Goal: Task Accomplishment & Management: Manage account settings

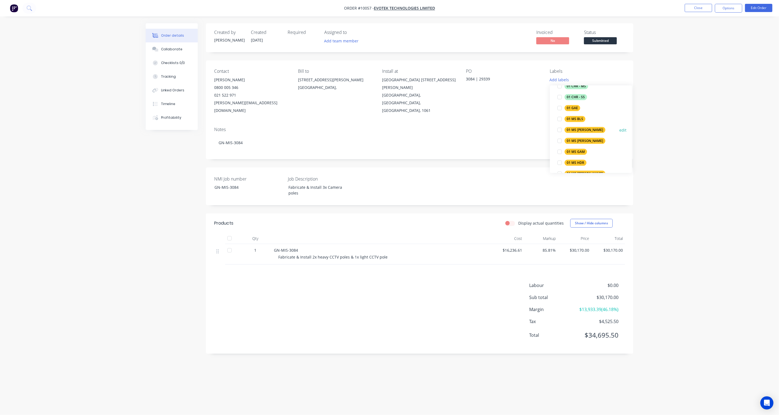
scroll to position [182, 0]
click at [620, 100] on button "edit" at bounding box center [622, 100] width 7 height 6
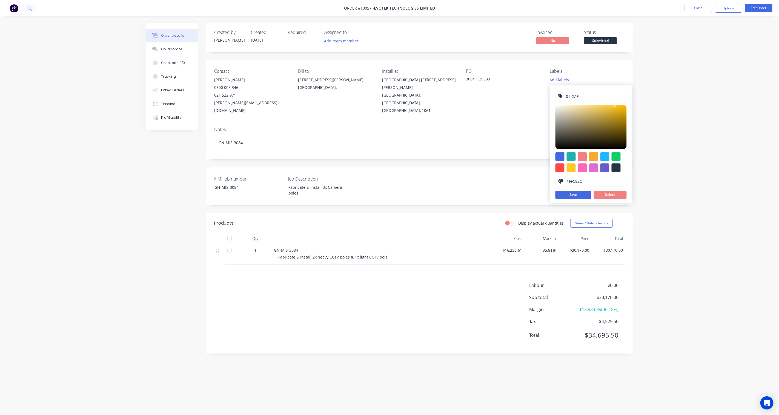
drag, startPoint x: 586, startPoint y: 181, endPoint x: 540, endPoint y: 179, distance: 46.3
click at [540, 179] on body "Order #10057 - Evotek Technologies Limited Close Options Edit Order Order detai…" at bounding box center [389, 207] width 779 height 415
drag, startPoint x: 589, startPoint y: 182, endPoint x: 553, endPoint y: 181, distance: 36.2
click at [553, 181] on div "01 GAE #FFC82C hex #FFC82C Save Delete" at bounding box center [591, 144] width 82 height 118
paste input "DC143"
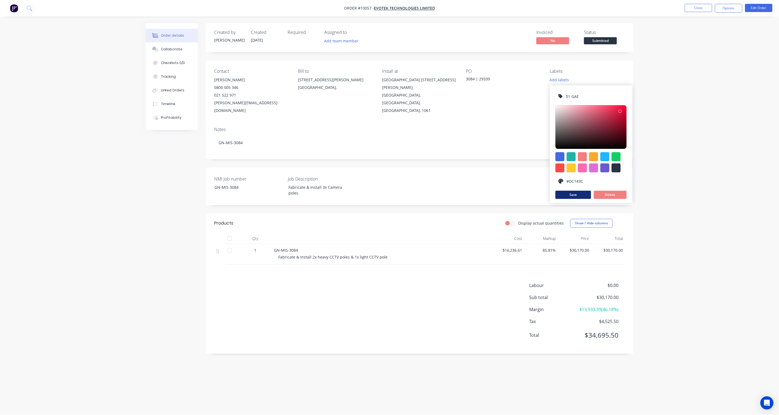
type input "#DC143C"
click at [571, 196] on button "Save" at bounding box center [573, 195] width 36 height 8
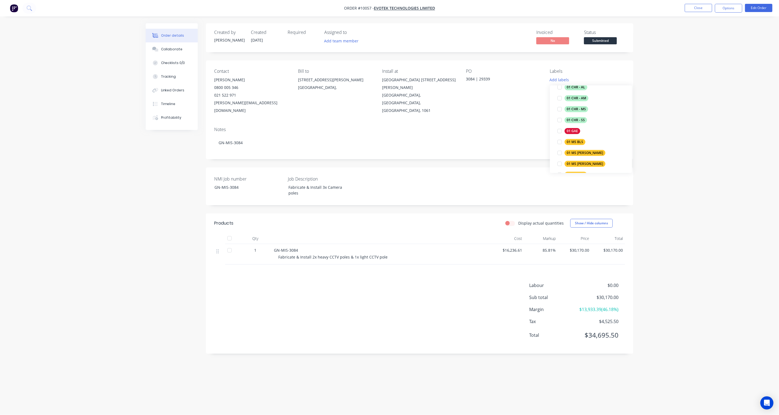
scroll to position [152, 0]
click at [619, 130] on button "edit" at bounding box center [622, 131] width 7 height 6
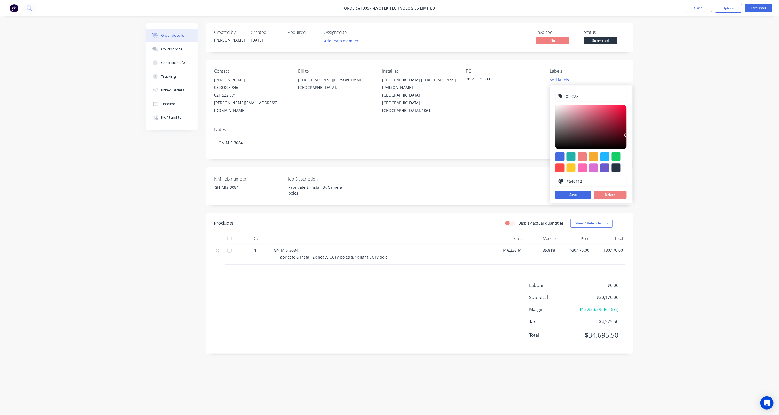
type input "#550112"
drag, startPoint x: 620, startPoint y: 110, endPoint x: 625, endPoint y: 134, distance: 25.3
click at [625, 134] on div at bounding box center [625, 134] width 3 height 3
click at [577, 193] on button "Save" at bounding box center [573, 195] width 36 height 8
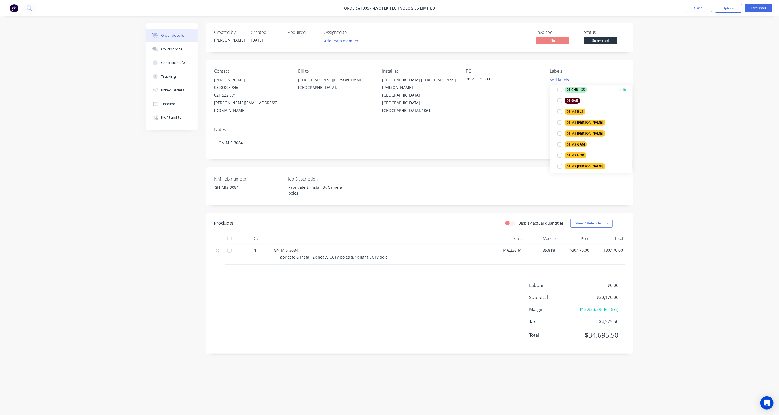
scroll to position [182, 0]
click at [620, 99] on button "edit" at bounding box center [622, 100] width 7 height 6
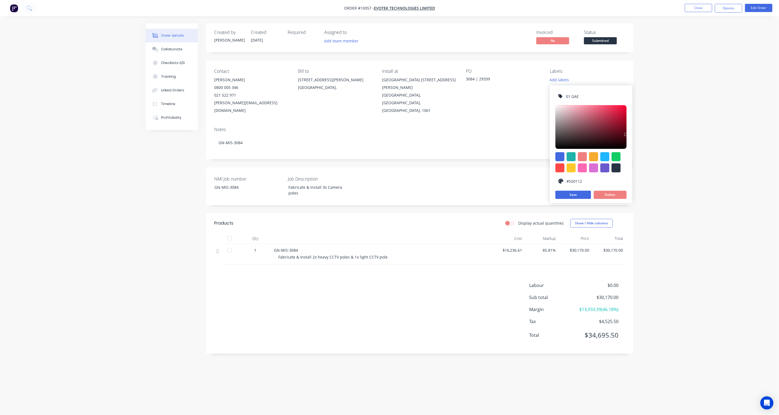
drag, startPoint x: 587, startPoint y: 183, endPoint x: 554, endPoint y: 182, distance: 32.9
click at [554, 182] on div "01 GAE #550112 hex #550112 Save Delete" at bounding box center [591, 144] width 82 height 118
click at [581, 195] on button "Save" at bounding box center [573, 195] width 36 height 8
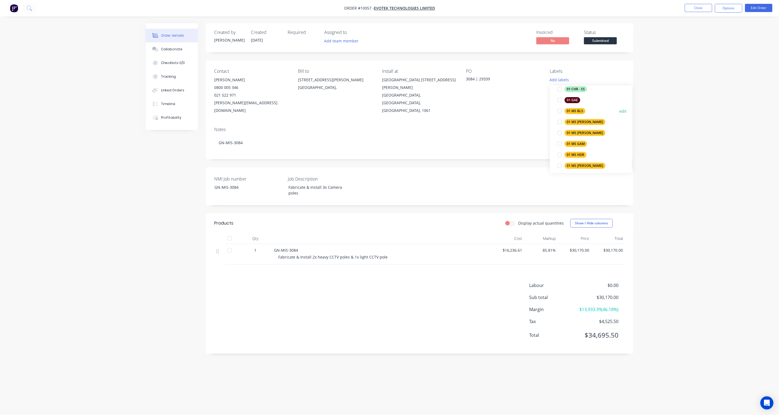
click at [620, 110] on button "edit" at bounding box center [622, 111] width 7 height 6
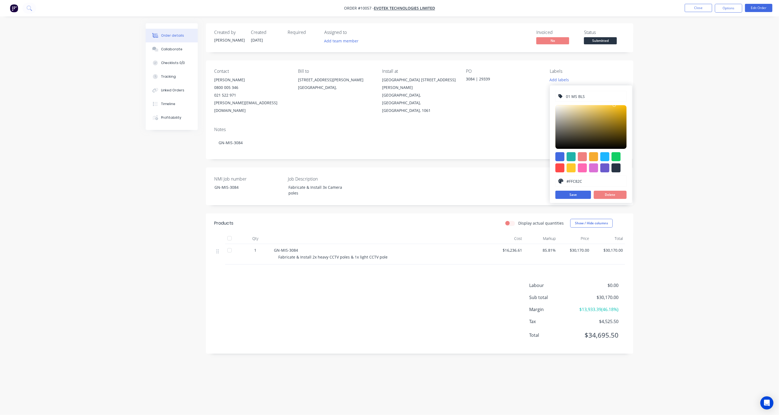
drag, startPoint x: 587, startPoint y: 181, endPoint x: 554, endPoint y: 182, distance: 33.1
click at [554, 182] on div "01 MS BLS #FFC82C hex #FFC82C Save Delete" at bounding box center [591, 144] width 82 height 118
paste input "550112"
type input "#550112"
click at [578, 195] on button "Save" at bounding box center [573, 195] width 36 height 8
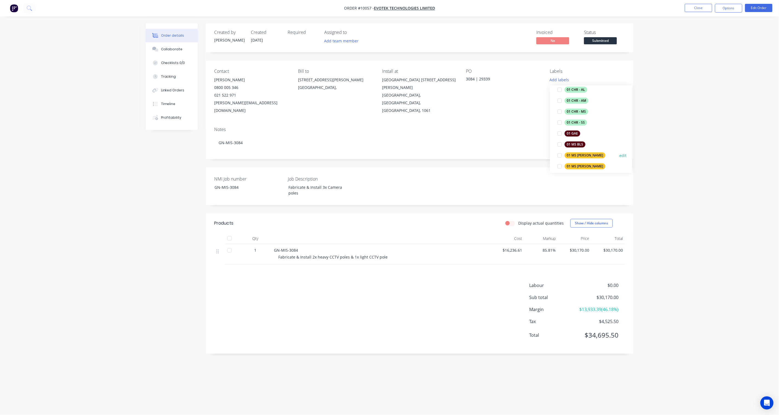
scroll to position [152, 0]
click at [619, 151] on button "edit" at bounding box center [622, 153] width 7 height 6
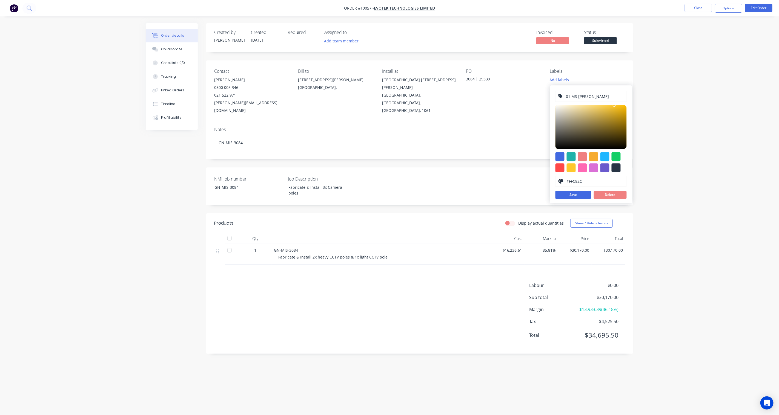
drag, startPoint x: 572, startPoint y: 182, endPoint x: 557, endPoint y: 182, distance: 14.8
click at [557, 182] on div "#FFC82C" at bounding box center [590, 181] width 71 height 11
paste input "550112"
type input "#550112"
click at [573, 198] on button "Save" at bounding box center [573, 195] width 36 height 8
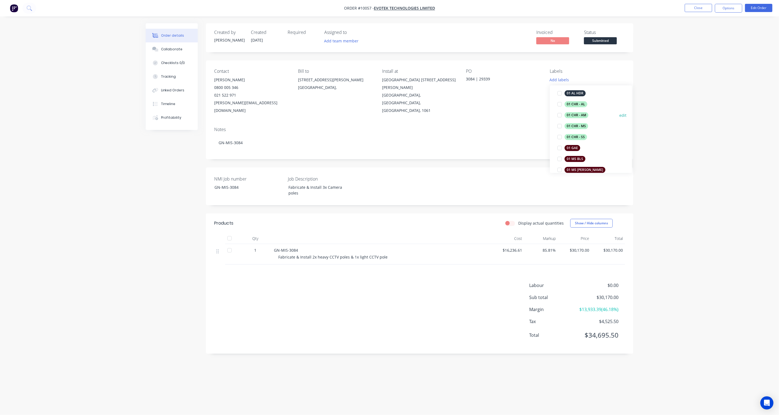
scroll to position [182, 0]
click at [621, 132] on button "edit" at bounding box center [622, 133] width 7 height 6
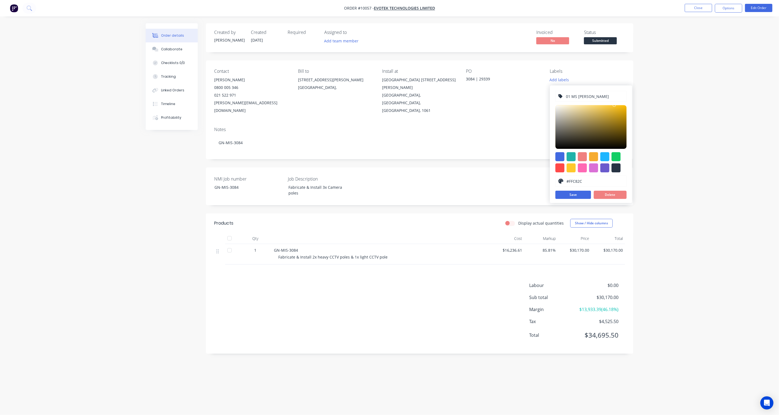
drag, startPoint x: 588, startPoint y: 180, endPoint x: 554, endPoint y: 182, distance: 33.5
click at [554, 182] on div "01 MS GAE #FFC82C hex #FFC82C Save Delete" at bounding box center [591, 144] width 82 height 118
paste input "550112"
type input "#550112"
click at [571, 195] on button "Save" at bounding box center [573, 195] width 36 height 8
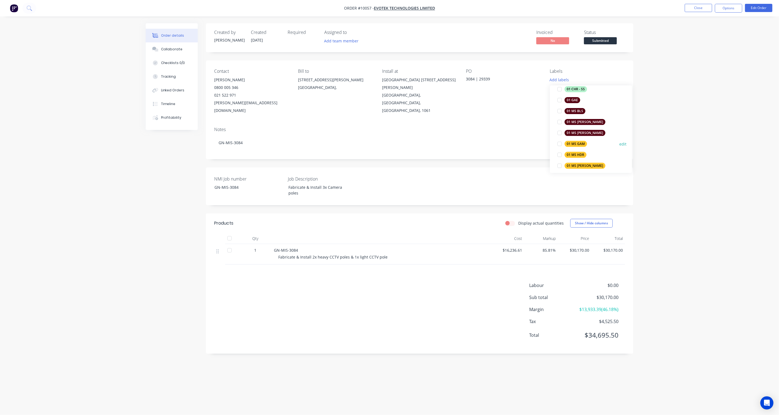
click at [619, 144] on button "edit" at bounding box center [622, 144] width 7 height 6
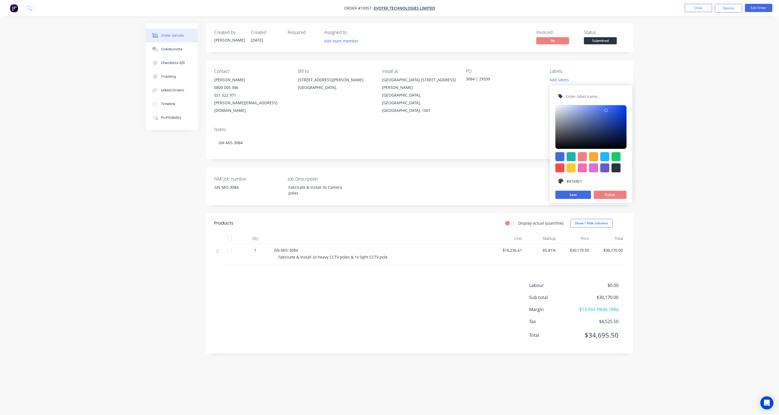
type input "01 MS GAM"
drag, startPoint x: 587, startPoint y: 179, endPoint x: 549, endPoint y: 179, distance: 38.3
click at [549, 179] on body "Order #10057 - Evotek Technologies Limited Close Options Edit Order Order detai…" at bounding box center [389, 207] width 779 height 415
drag, startPoint x: 583, startPoint y: 180, endPoint x: 563, endPoint y: 181, distance: 20.0
click at [563, 181] on div "#FFC82C" at bounding box center [590, 181] width 71 height 11
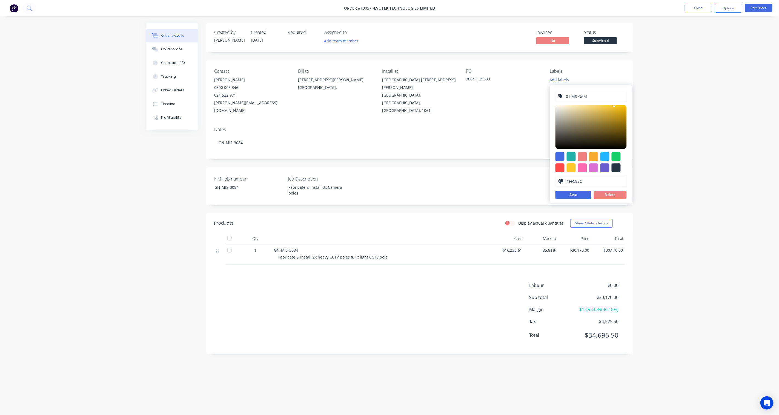
paste input "550112"
type input "#550112"
click at [579, 193] on button "Save" at bounding box center [573, 195] width 36 height 8
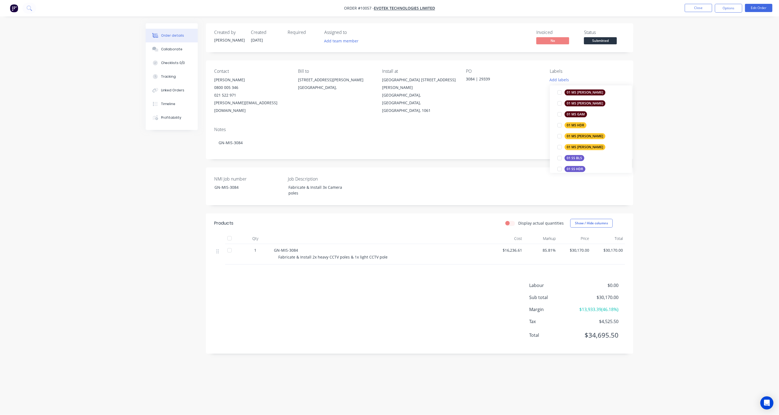
scroll to position [213, 0]
click at [619, 124] on button "edit" at bounding box center [622, 125] width 7 height 6
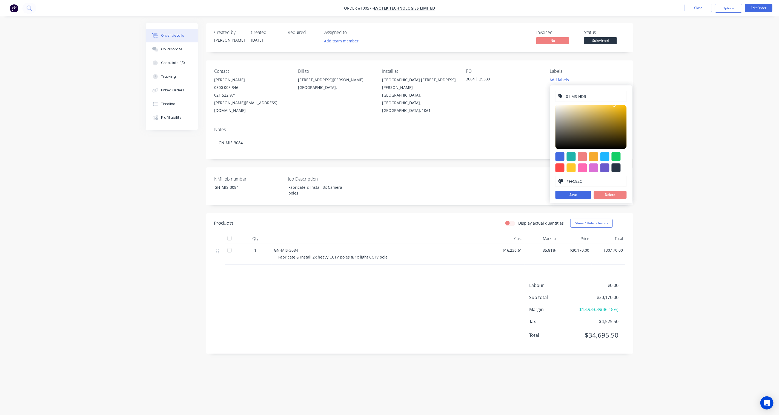
drag, startPoint x: 585, startPoint y: 181, endPoint x: 556, endPoint y: 180, distance: 29.0
click at [556, 180] on div "#FFC82C" at bounding box center [590, 181] width 71 height 11
paste input "550112"
type input "#550112"
click at [583, 196] on button "Save" at bounding box center [573, 195] width 36 height 8
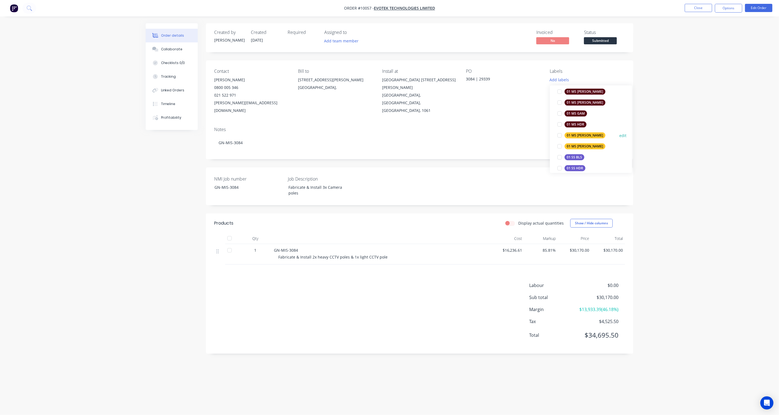
click at [619, 136] on button "edit" at bounding box center [622, 136] width 7 height 6
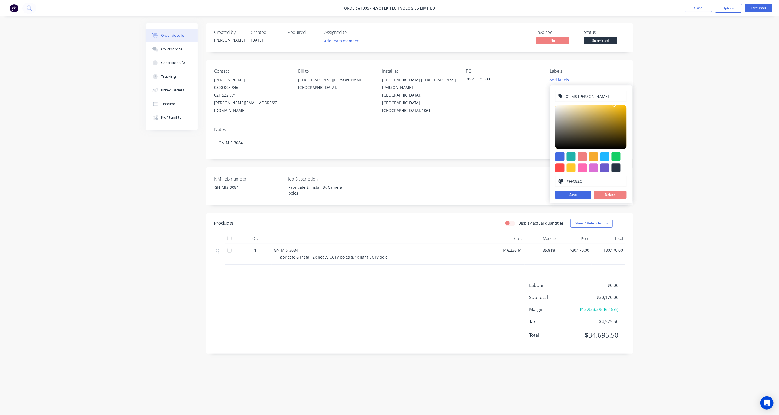
drag, startPoint x: 586, startPoint y: 179, endPoint x: 555, endPoint y: 179, distance: 31.2
click at [555, 179] on div "#FFC82C" at bounding box center [590, 181] width 71 height 11
paste input "550112"
type input "#550112"
click at [574, 195] on button "Save" at bounding box center [573, 195] width 36 height 8
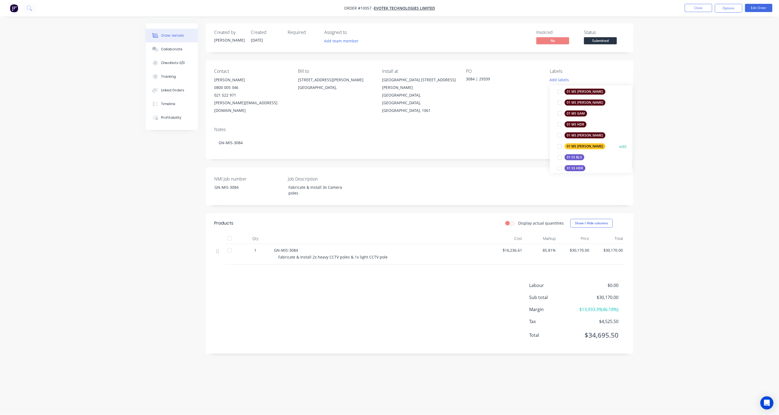
click at [619, 147] on button "edit" at bounding box center [622, 147] width 7 height 6
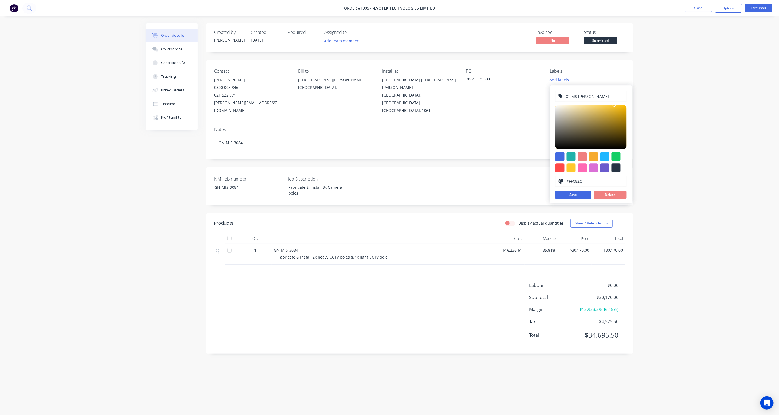
drag, startPoint x: 590, startPoint y: 182, endPoint x: 563, endPoint y: 183, distance: 27.4
click at [563, 183] on div "#FFC82C" at bounding box center [590, 181] width 71 height 11
paste input "550112"
type input "#550112"
click at [571, 197] on button "Save" at bounding box center [573, 195] width 36 height 8
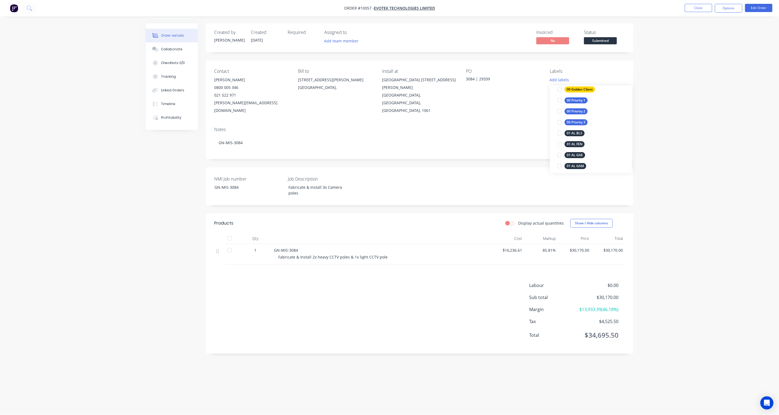
scroll to position [0, 0]
click at [581, 140] on div "00 Golden Client" at bounding box center [580, 140] width 30 height 6
click at [579, 162] on div "01 MS [PERSON_NAME]" at bounding box center [585, 163] width 41 height 6
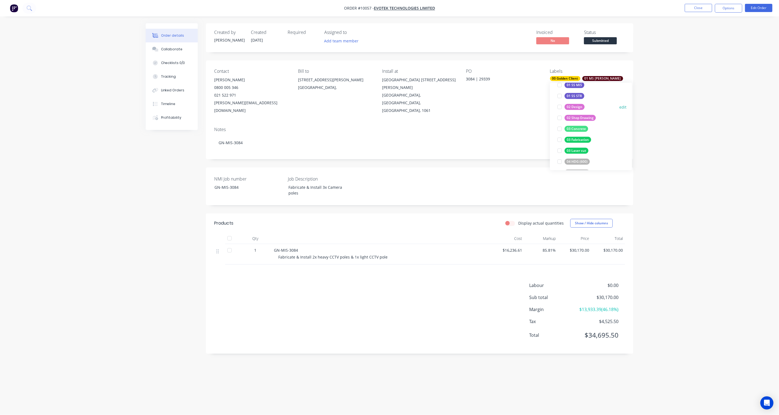
click at [575, 106] on div "02 Design" at bounding box center [575, 107] width 20 height 6
click at [577, 108] on div "02 Shop Drawing" at bounding box center [580, 107] width 31 height 6
click at [579, 126] on div "03 Fabrication" at bounding box center [578, 125] width 27 height 6
click at [582, 119] on div "04 HDG (600)" at bounding box center [577, 118] width 25 height 6
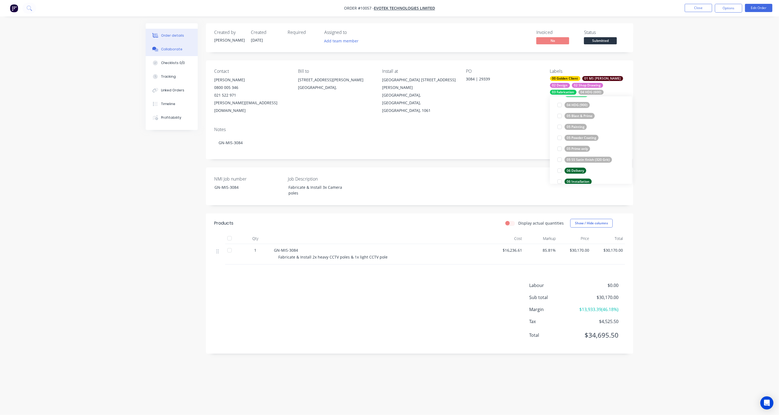
click at [169, 48] on div "Collaborate" at bounding box center [172, 49] width 22 height 5
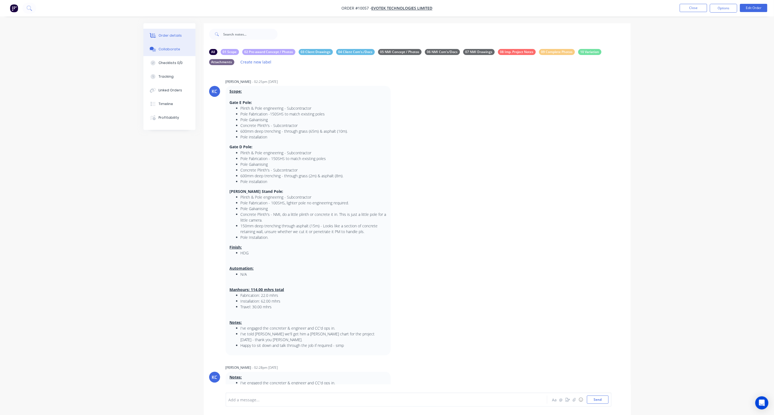
click at [168, 36] on div "Order details" at bounding box center [170, 35] width 23 height 5
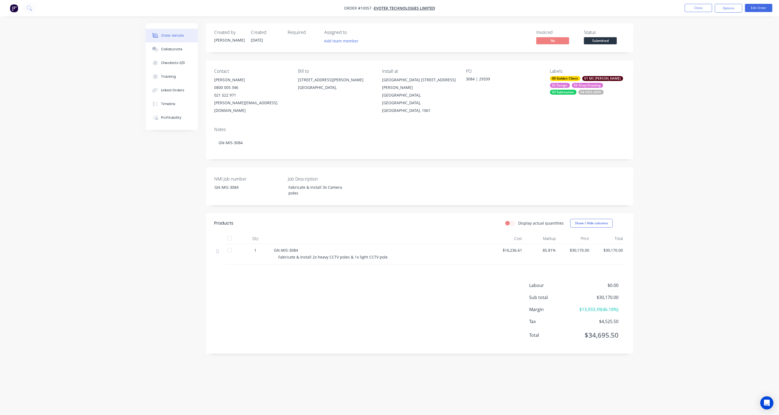
click at [581, 92] on div "00 Golden Client 01 MS MIS 02 Design 02 Shop Drawing 03 Fabrication 04 HDG (600)" at bounding box center [587, 85] width 75 height 19
click at [581, 151] on div "06 Installation" at bounding box center [578, 151] width 27 height 6
click at [683, 123] on div "Order details Collaborate Checklists 0/0 Tracking Linked Orders Timeline Profit…" at bounding box center [389, 207] width 779 height 415
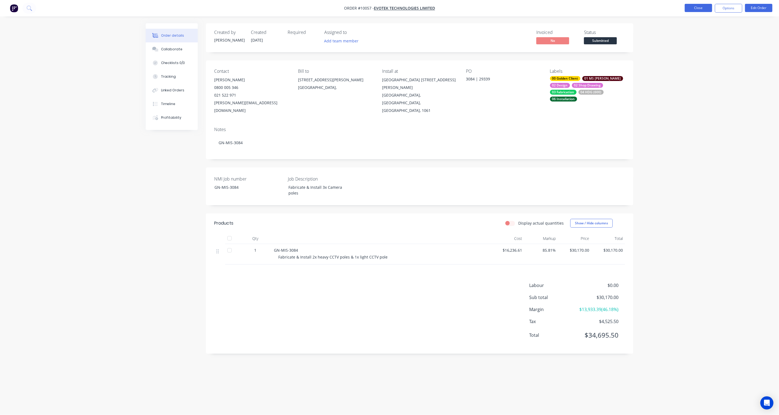
click at [703, 9] on button "Close" at bounding box center [698, 8] width 27 height 8
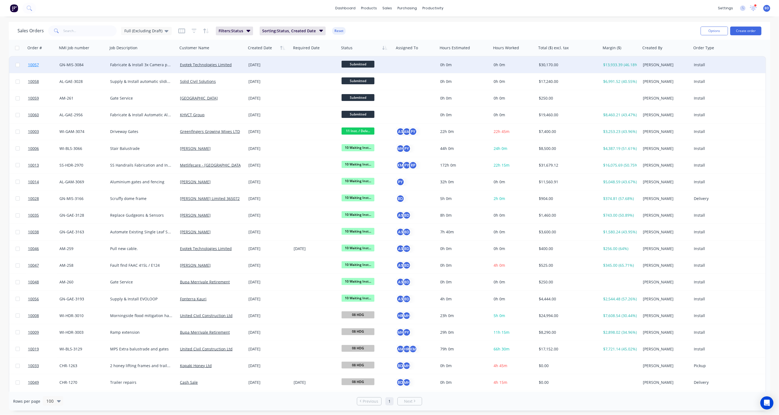
click at [36, 65] on span "10057" at bounding box center [33, 64] width 11 height 5
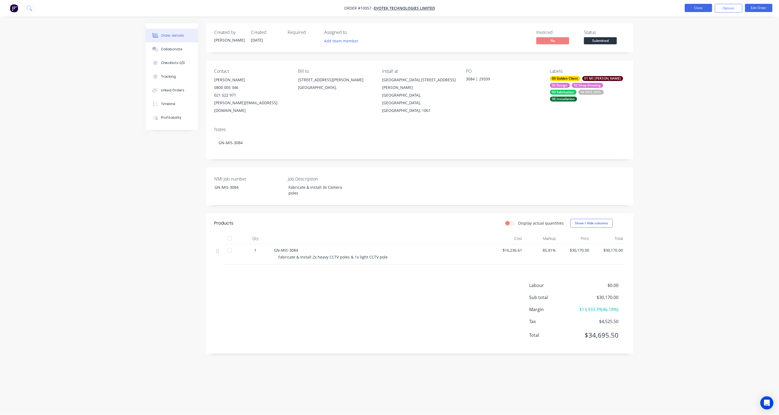
click at [704, 9] on button "Close" at bounding box center [698, 8] width 27 height 8
